Goal: Task Accomplishment & Management: Manage account settings

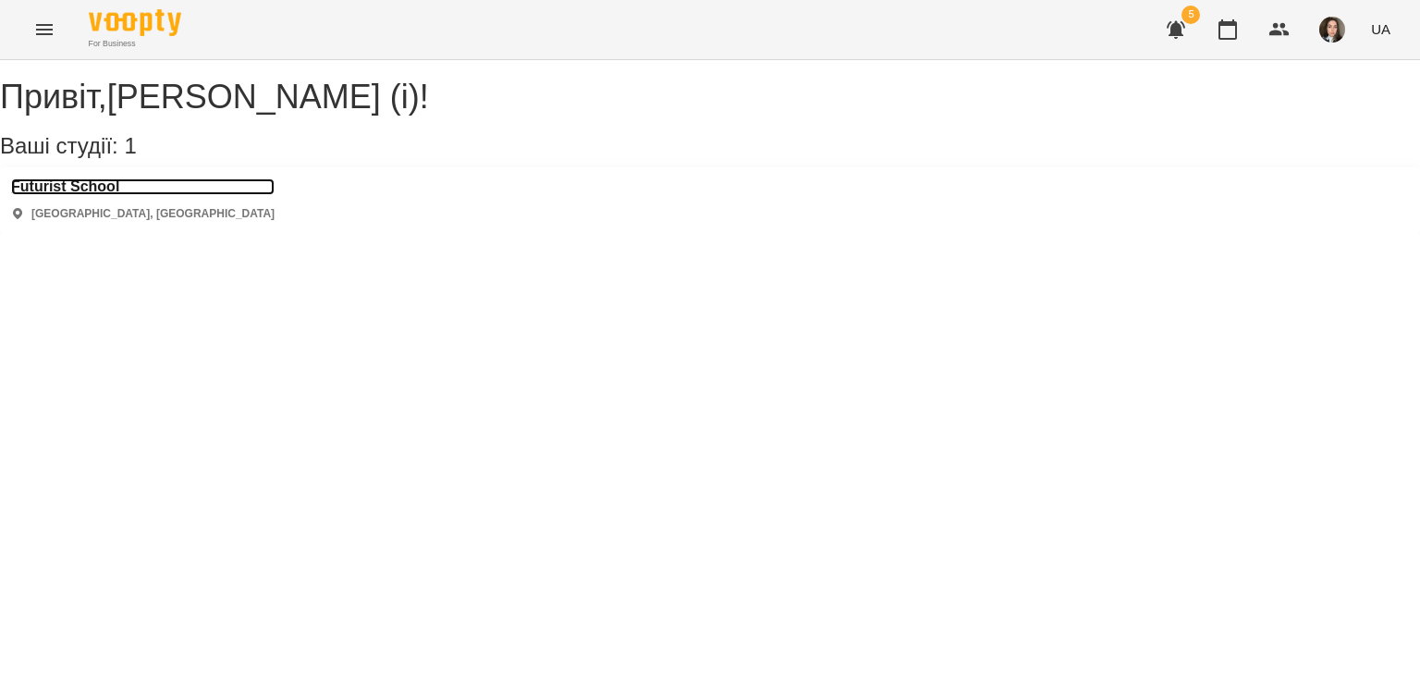
click at [98, 195] on h3 "Futurist School" at bounding box center [142, 186] width 263 height 17
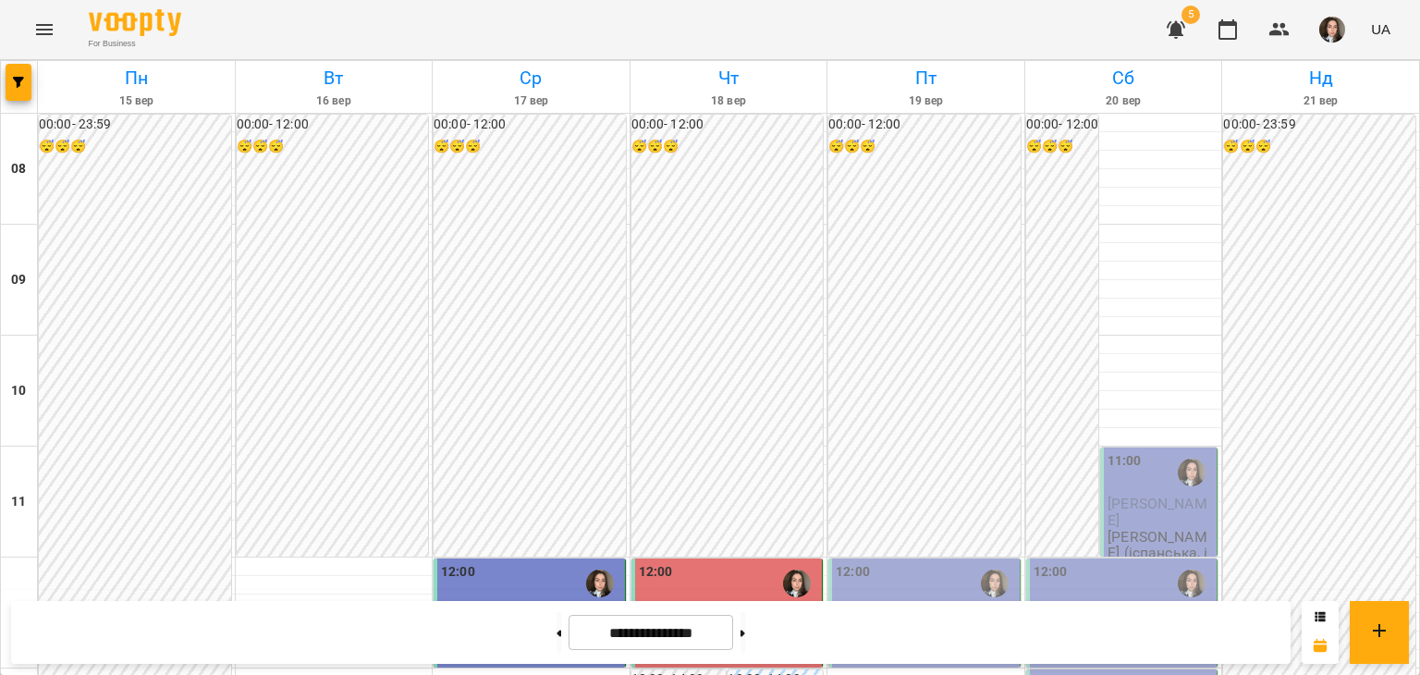
scroll to position [379, 0]
click at [882, 606] on span "[PERSON_NAME]" at bounding box center [892, 615] width 112 height 18
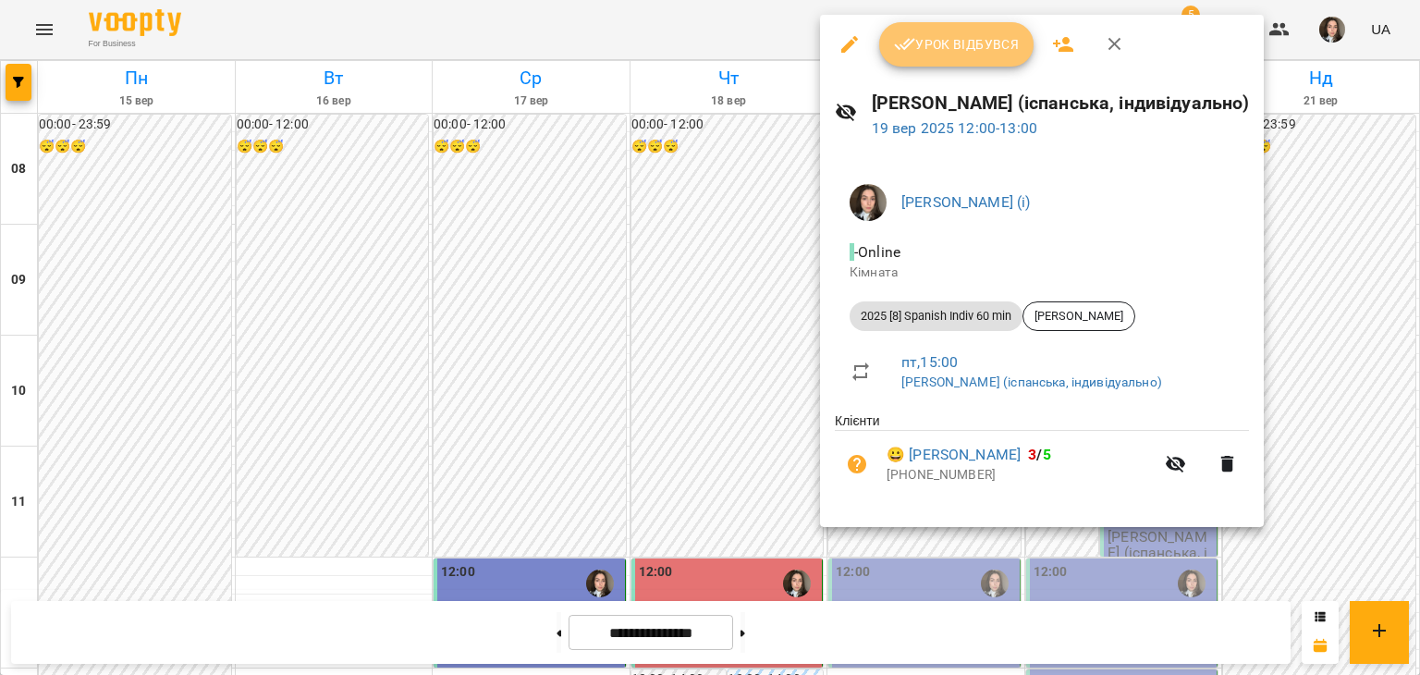
click at [929, 49] on span "Урок відбувся" at bounding box center [957, 44] width 126 height 22
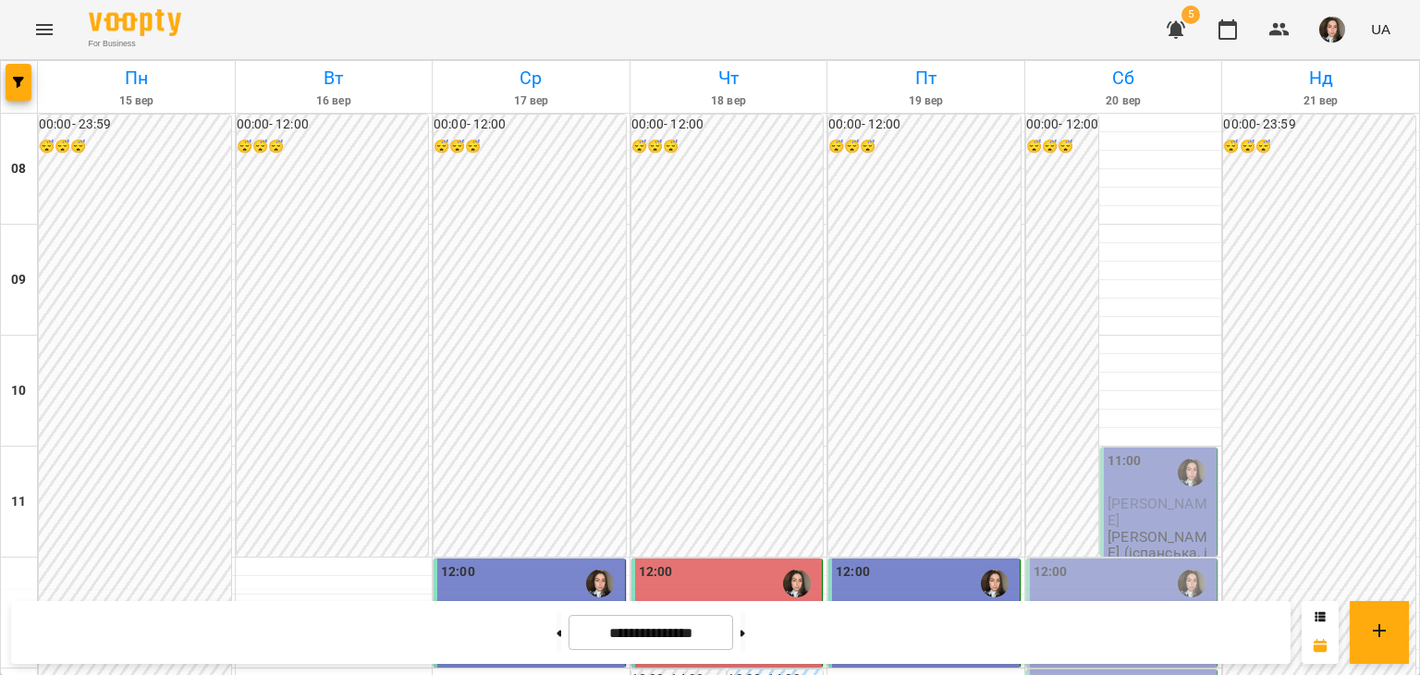
scroll to position [363, 0]
